Goal: Information Seeking & Learning: Learn about a topic

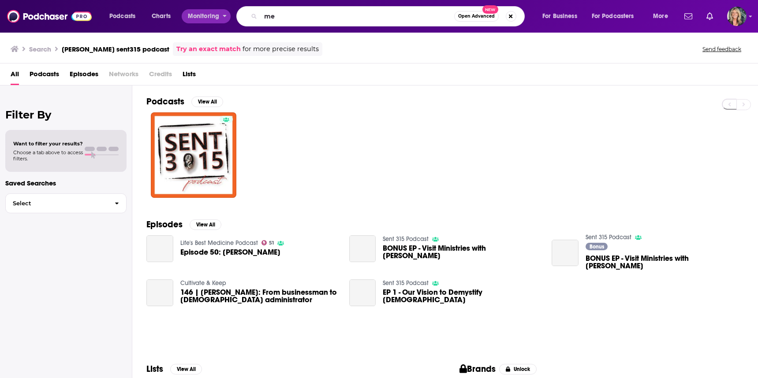
type input "m"
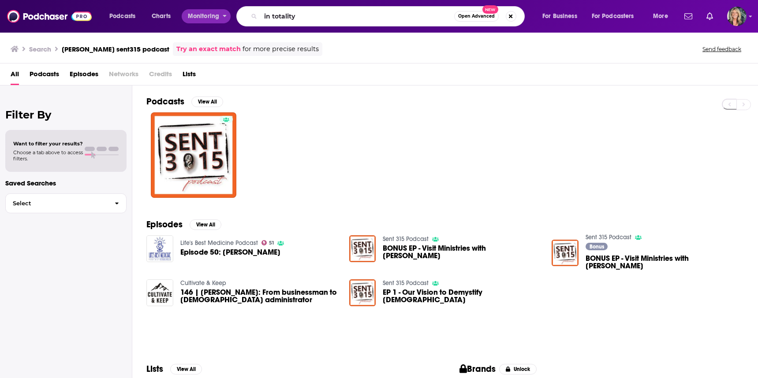
type input "in totality"
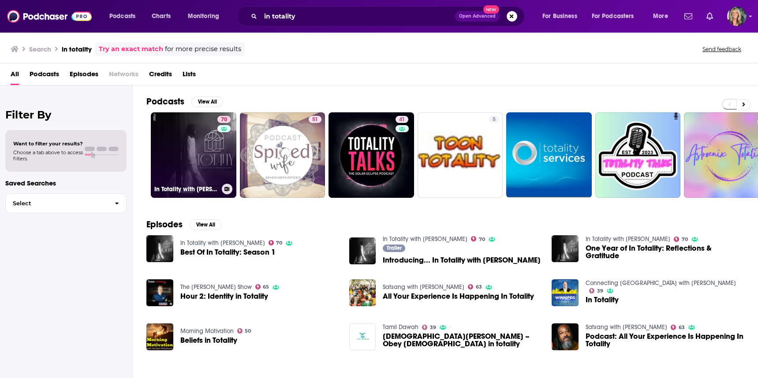
click at [197, 140] on link "70 In Totality with [PERSON_NAME]" at bounding box center [194, 155] width 86 height 86
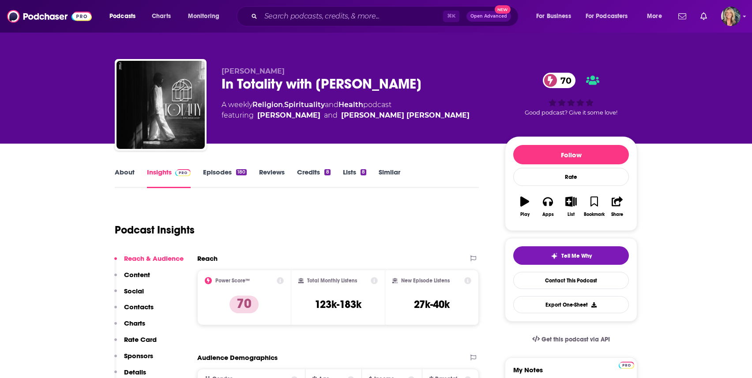
click at [221, 173] on link "Episodes 180" at bounding box center [225, 178] width 44 height 20
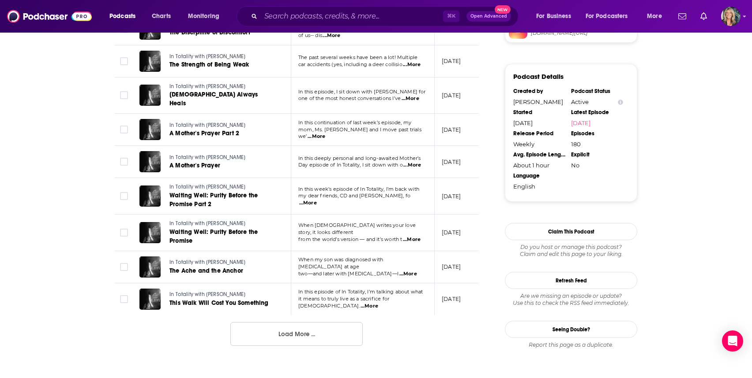
scroll to position [794, 0]
